Goal: Feedback & Contribution: Leave review/rating

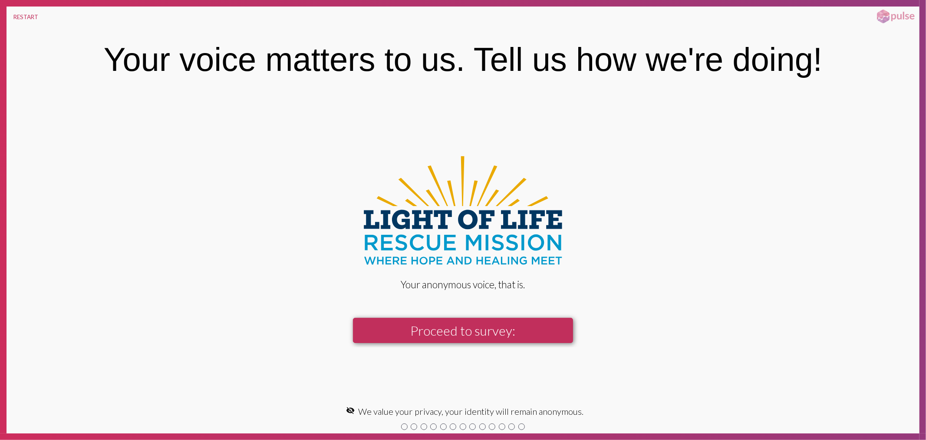
click at [461, 327] on button "Proceed to survey:" at bounding box center [463, 330] width 220 height 25
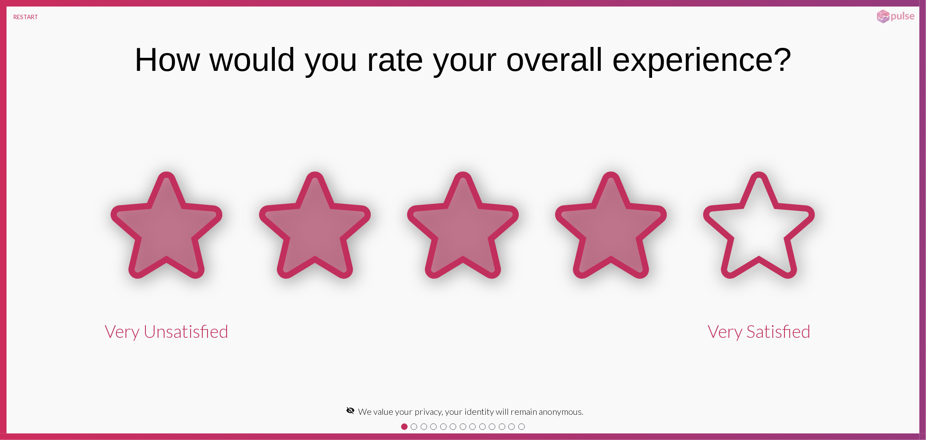
click at [611, 237] on icon at bounding box center [612, 225] width 106 height 101
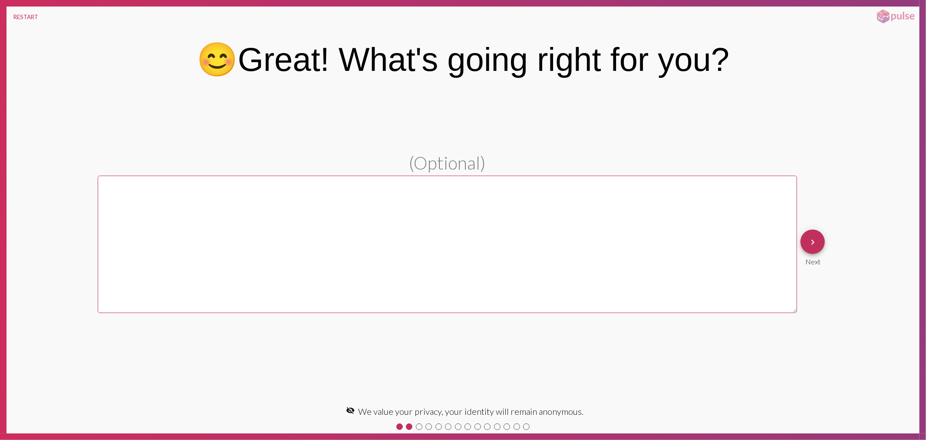
click at [333, 232] on textarea at bounding box center [448, 243] width 700 height 137
click at [822, 242] on button "keyboard_arrow_right" at bounding box center [813, 241] width 24 height 24
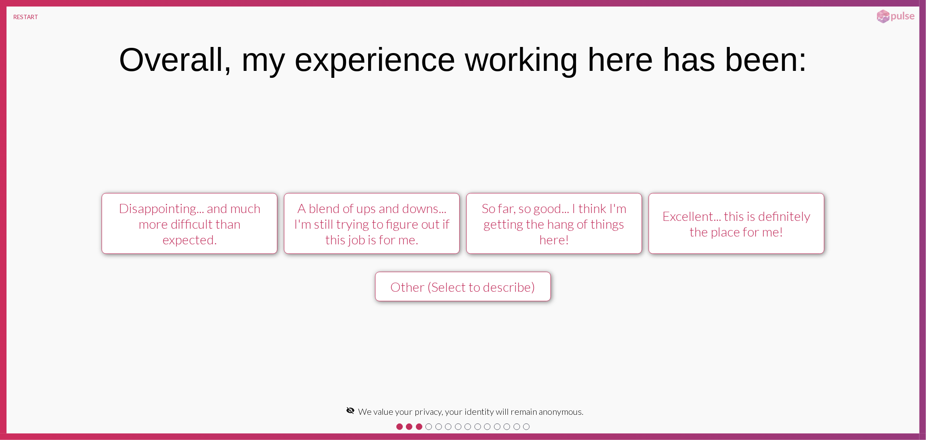
click at [550, 228] on div "So far, so good... I think I'm getting the hang of things here!" at bounding box center [554, 223] width 157 height 47
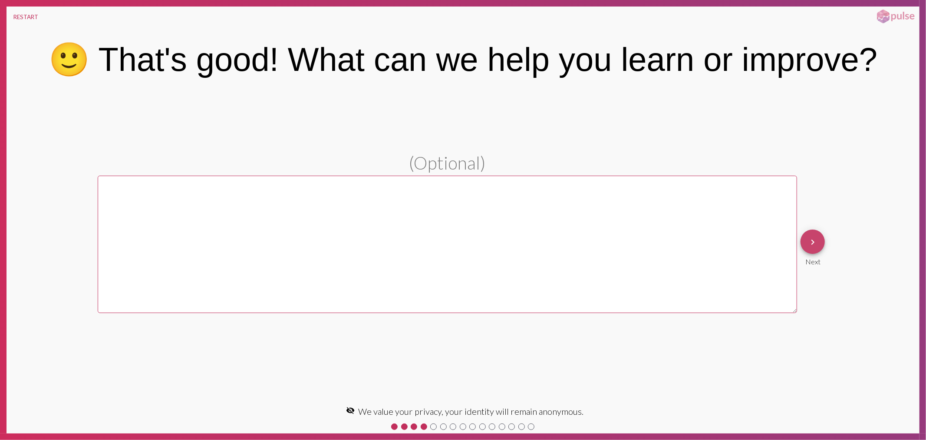
click at [817, 242] on mat-icon "keyboard_arrow_right" at bounding box center [813, 242] width 10 height 10
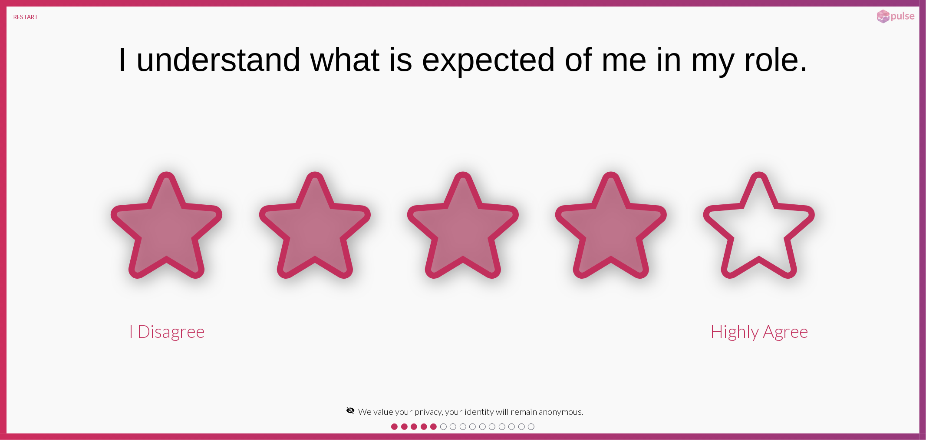
click at [559, 222] on icon at bounding box center [612, 225] width 106 height 101
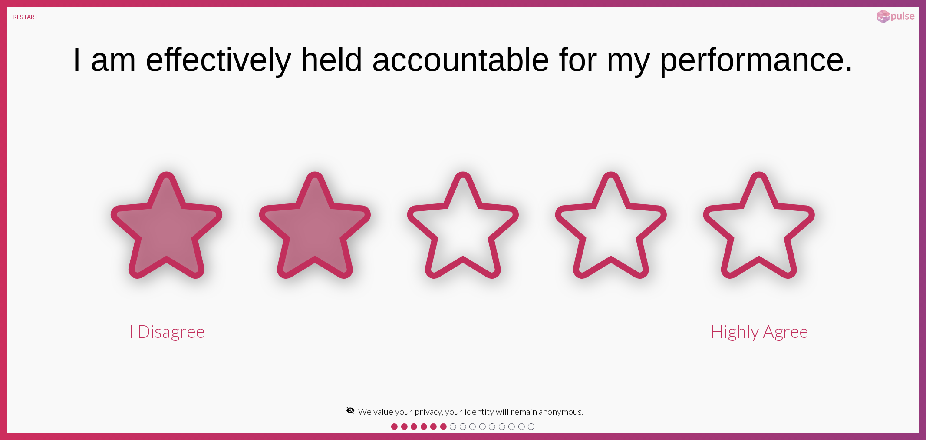
click at [316, 206] on icon at bounding box center [315, 225] width 106 height 101
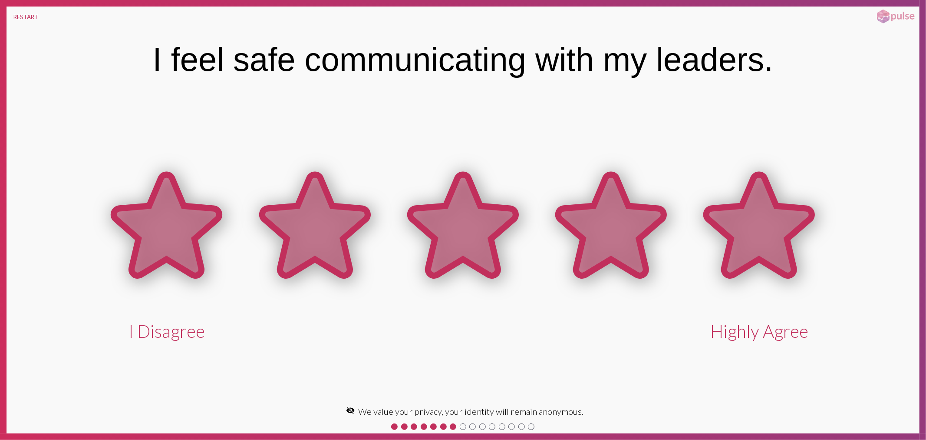
click at [763, 227] on icon at bounding box center [760, 225] width 106 height 101
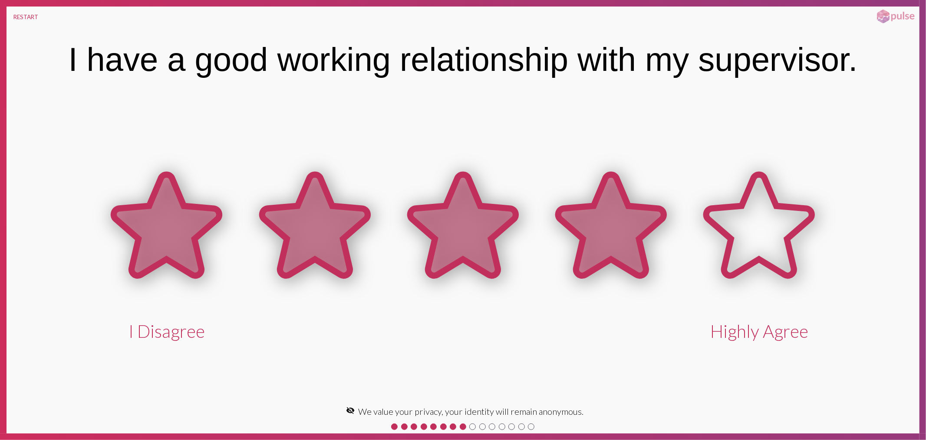
click at [566, 226] on icon at bounding box center [612, 225] width 106 height 101
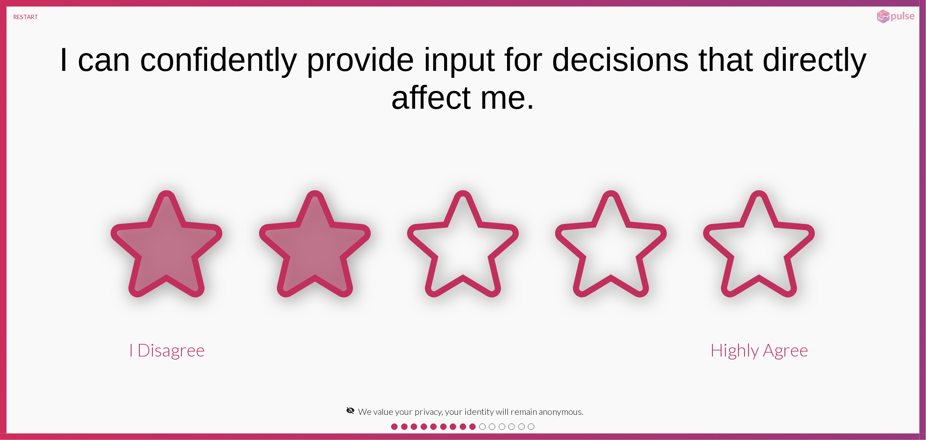
click at [270, 237] on icon at bounding box center [315, 243] width 106 height 101
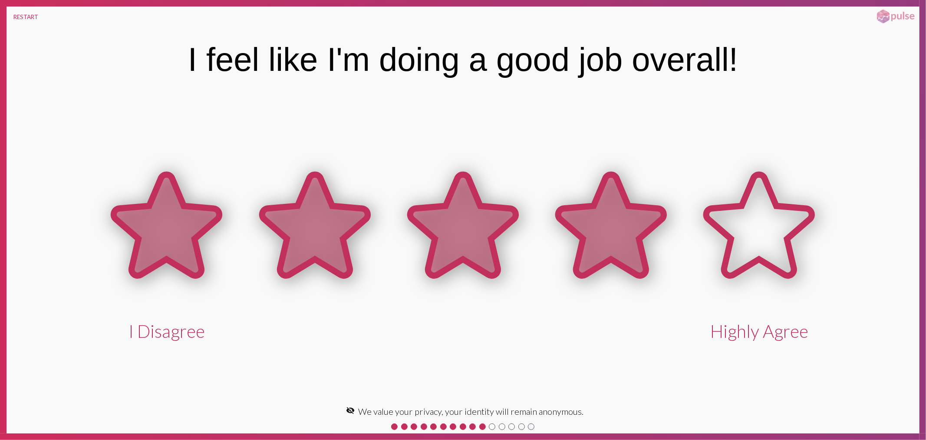
click at [611, 222] on icon at bounding box center [612, 225] width 106 height 101
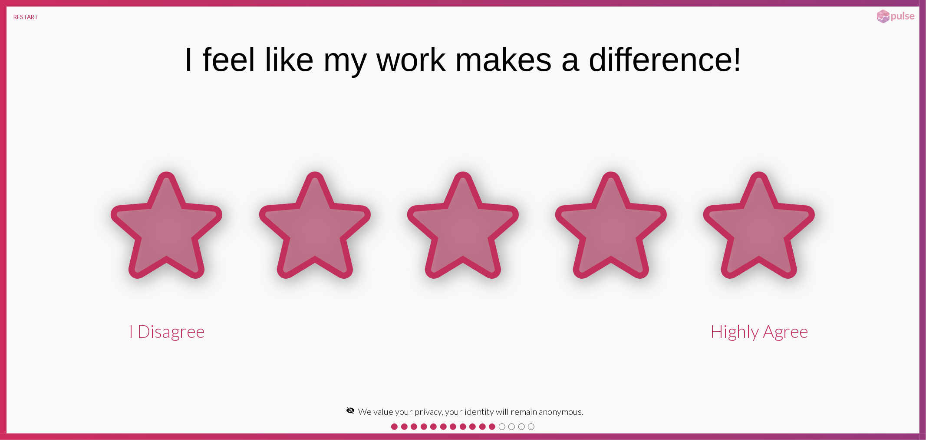
click at [817, 266] on icon at bounding box center [759, 226] width 148 height 148
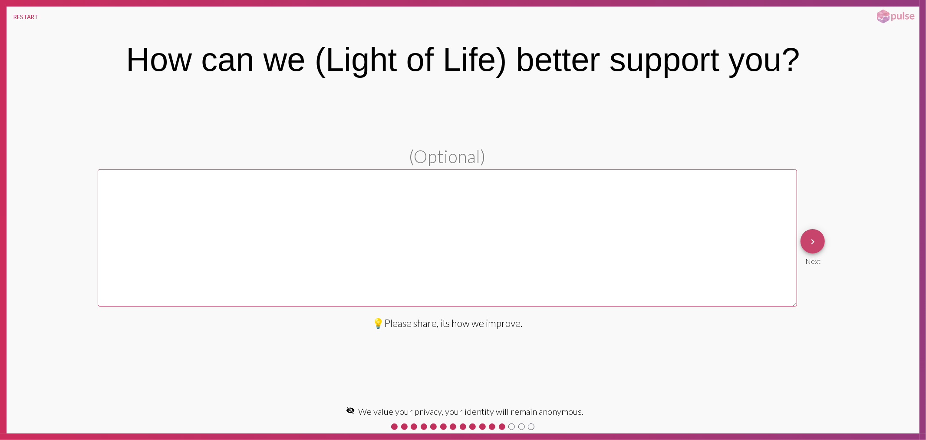
click at [815, 247] on span "keyboard_arrow_right" at bounding box center [813, 241] width 10 height 25
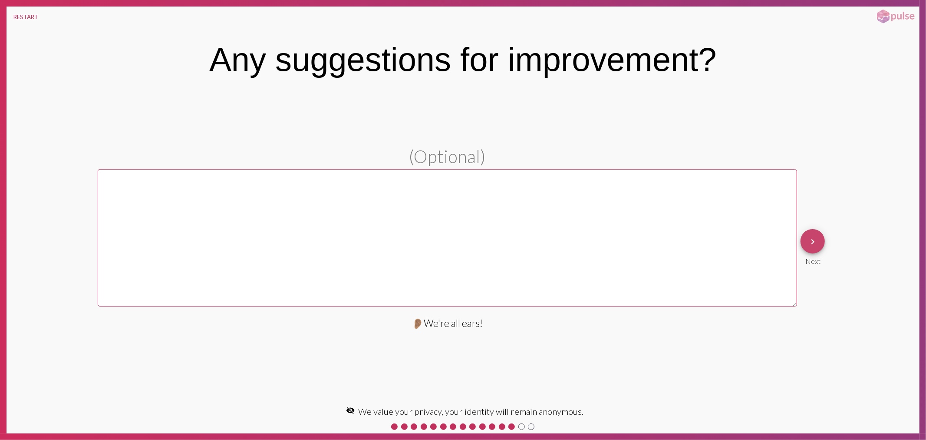
click at [820, 238] on button "keyboard_arrow_right" at bounding box center [813, 241] width 24 height 24
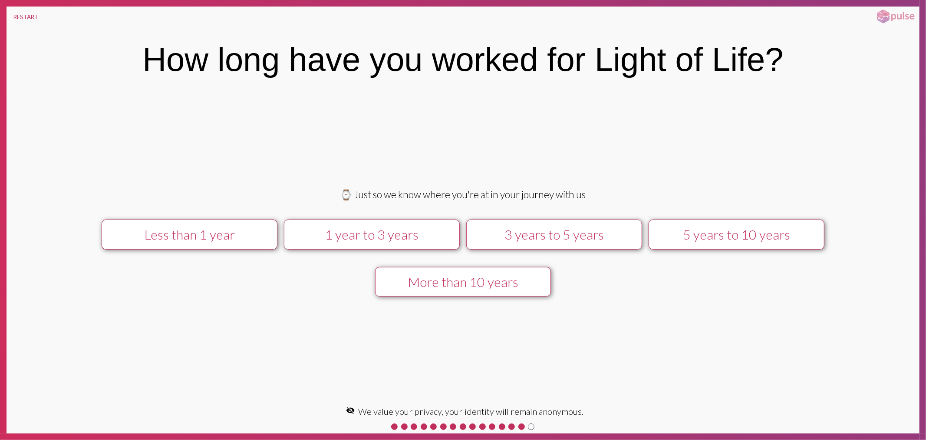
click at [364, 239] on div "1 year to 3 years" at bounding box center [371, 234] width 157 height 16
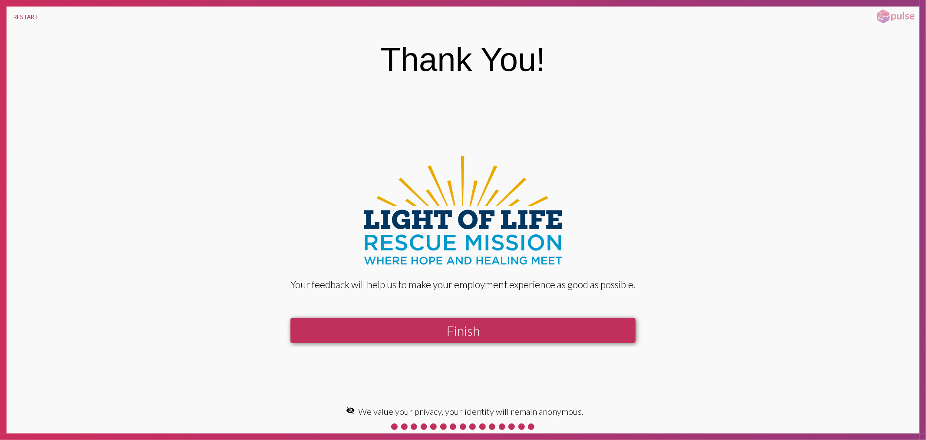
click at [478, 327] on button "Finish" at bounding box center [463, 330] width 345 height 25
